Goal: Transaction & Acquisition: Purchase product/service

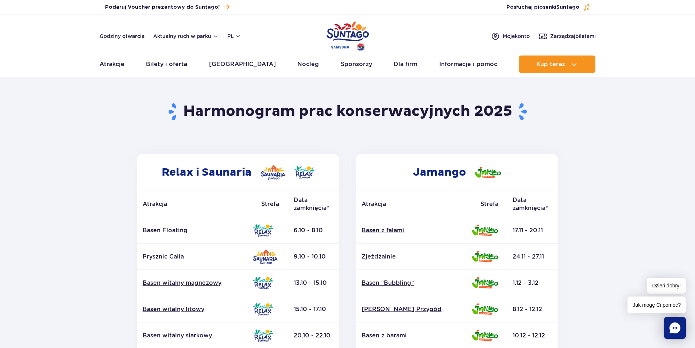
click at [306, 229] on td "6.10 - 8.10" at bounding box center [313, 230] width 51 height 26
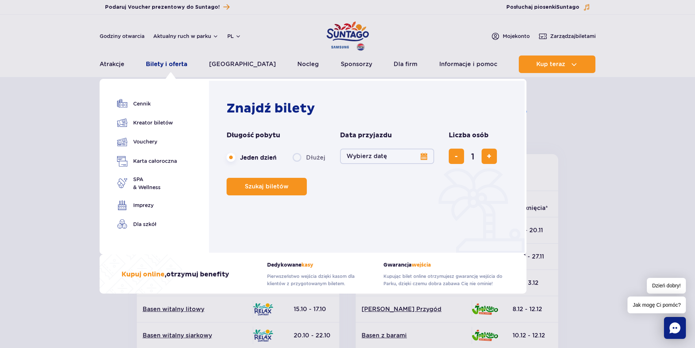
click at [173, 62] on link "Bilety i oferta" at bounding box center [166, 64] width 41 height 18
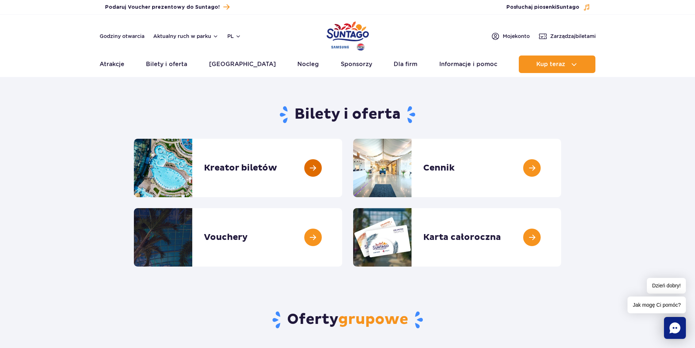
click at [342, 179] on link at bounding box center [342, 168] width 0 height 58
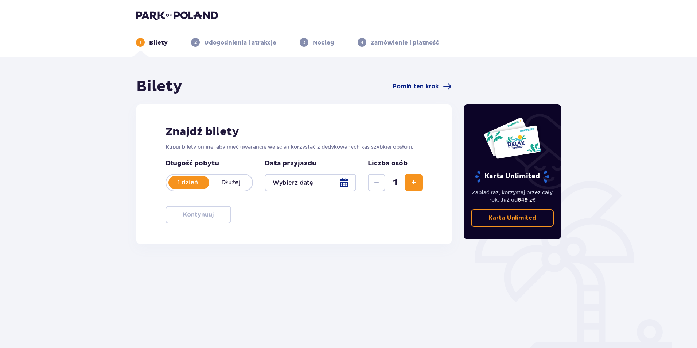
click at [346, 185] on div at bounding box center [311, 183] width 92 height 18
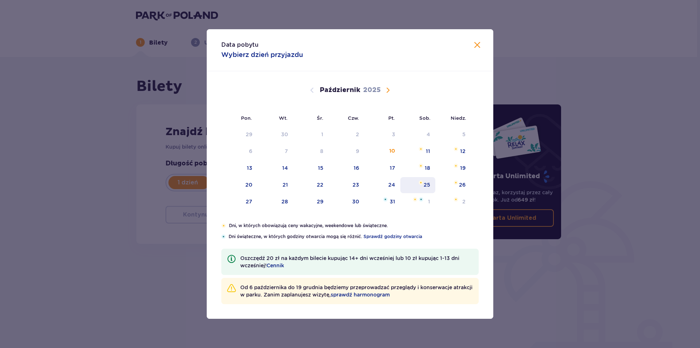
click at [425, 185] on div "25" at bounding box center [427, 184] width 7 height 7
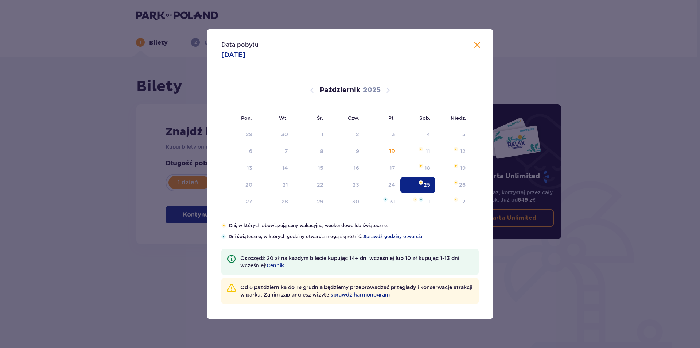
type input "25.10.25"
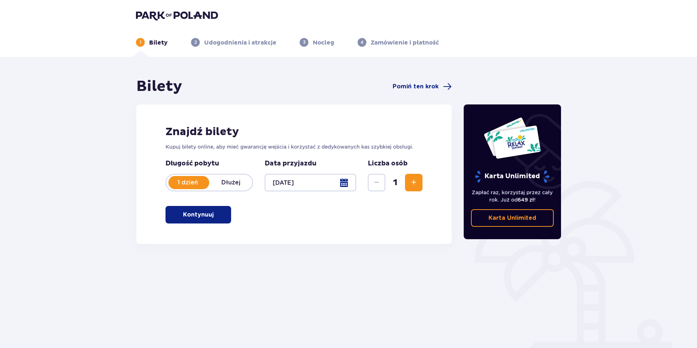
click at [213, 213] on span "button" at bounding box center [215, 214] width 9 height 9
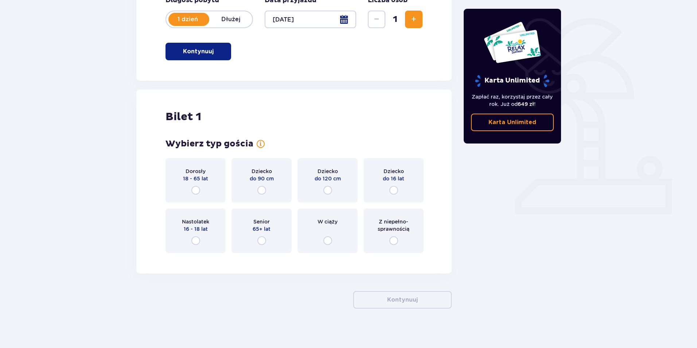
scroll to position [167, 0]
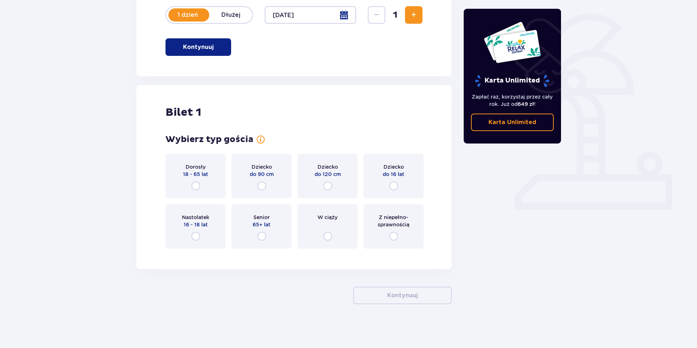
click at [197, 185] on input "radio" at bounding box center [195, 185] width 9 height 9
radio input "true"
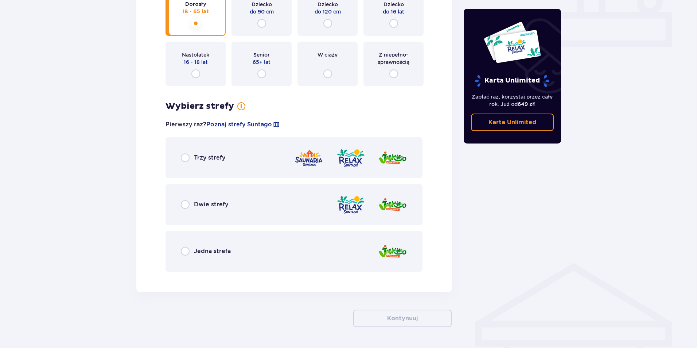
scroll to position [353, 0]
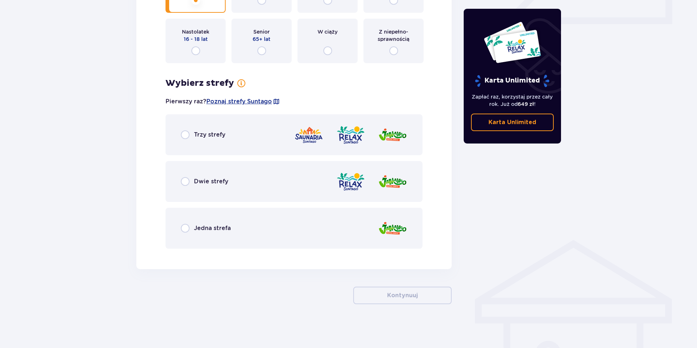
click at [190, 135] on div "Trzy strefy" at bounding box center [203, 134] width 44 height 9
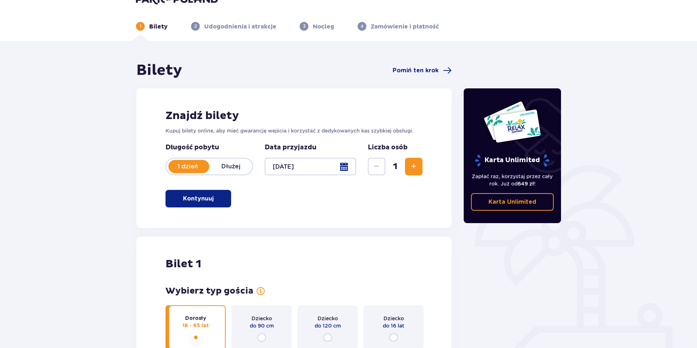
scroll to position [0, 0]
